Goal: Task Accomplishment & Management: Manage account settings

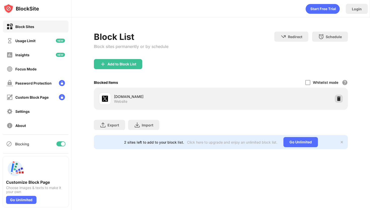
click at [339, 96] on img at bounding box center [338, 98] width 5 height 5
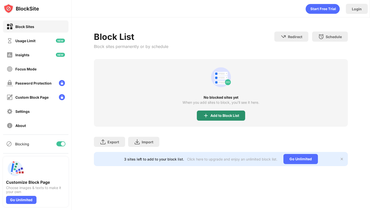
click at [228, 115] on div "Add to Block List" at bounding box center [225, 115] width 29 height 4
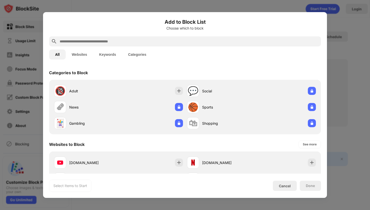
click at [178, 40] on input "text" at bounding box center [189, 41] width 260 height 6
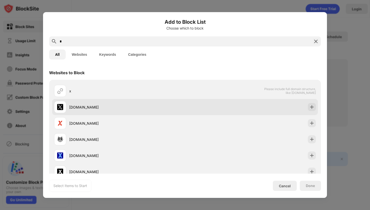
type input "*"
click at [118, 104] on div "[DOMAIN_NAME]" at bounding box center [127, 106] width 116 height 5
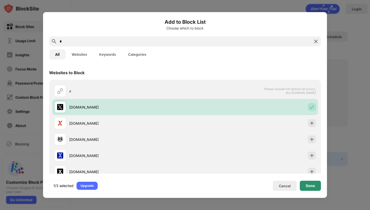
click at [315, 188] on div "Done" at bounding box center [310, 185] width 21 height 10
